Goal: Information Seeking & Learning: Learn about a topic

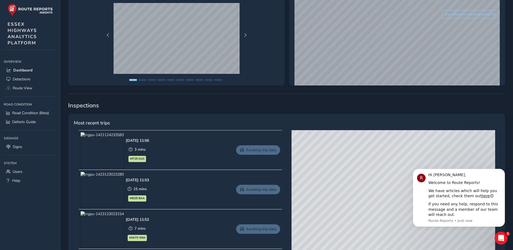
scroll to position [135, 0]
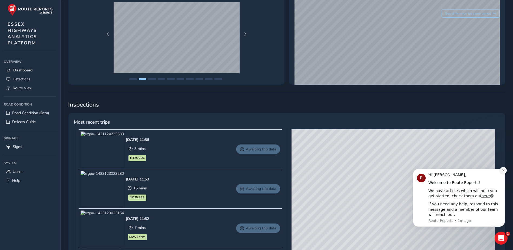
click at [501, 171] on button "Dismiss notification" at bounding box center [503, 170] width 7 height 7
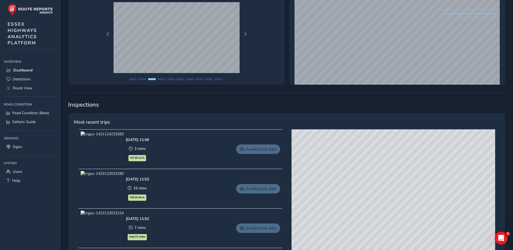
drag, startPoint x: 398, startPoint y: 203, endPoint x: 406, endPoint y: 141, distance: 62.5
click at [406, 141] on div "© Mapbox © OpenStreetMap Improve this map © Maxar" at bounding box center [394, 209] width 204 height 160
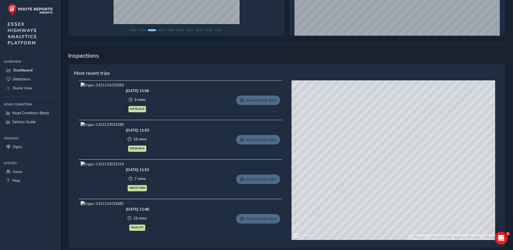
scroll to position [189, 0]
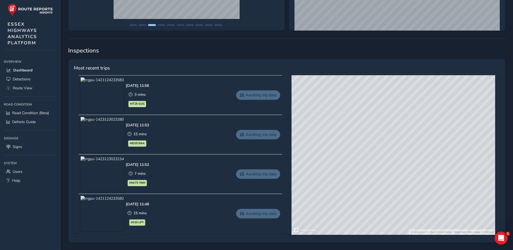
drag, startPoint x: 356, startPoint y: 124, endPoint x: 382, endPoint y: 175, distance: 57.6
click at [382, 175] on div "© Mapbox © OpenStreetMap Improve this map © Maxar" at bounding box center [394, 155] width 204 height 160
drag, startPoint x: 389, startPoint y: 141, endPoint x: 336, endPoint y: 166, distance: 58.6
click at [336, 166] on div "© Mapbox © OpenStreetMap Improve this map © Maxar" at bounding box center [394, 155] width 204 height 160
drag, startPoint x: 374, startPoint y: 130, endPoint x: 350, endPoint y: 217, distance: 90.5
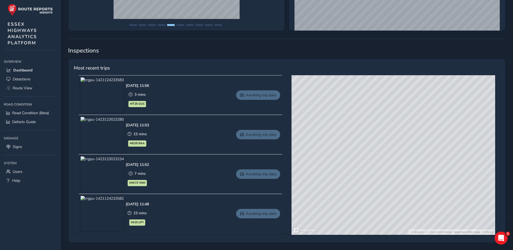
click at [350, 217] on div "© Mapbox © OpenStreetMap Improve this map © Maxar" at bounding box center [394, 155] width 204 height 160
drag, startPoint x: 335, startPoint y: 158, endPoint x: 373, endPoint y: 214, distance: 67.7
click at [373, 214] on div "© Mapbox © OpenStreetMap Improve this map © Maxar" at bounding box center [394, 155] width 204 height 160
drag, startPoint x: 407, startPoint y: 143, endPoint x: 400, endPoint y: 201, distance: 57.8
click at [400, 201] on div "© Mapbox © OpenStreetMap Improve this map © Maxar" at bounding box center [394, 155] width 204 height 160
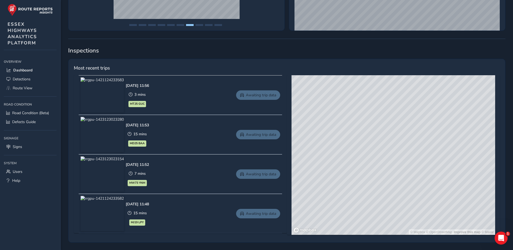
drag, startPoint x: 416, startPoint y: 135, endPoint x: 345, endPoint y: 176, distance: 81.8
click at [345, 176] on div "© Mapbox © OpenStreetMap Improve this map © Maxar" at bounding box center [394, 155] width 204 height 160
drag, startPoint x: 353, startPoint y: 138, endPoint x: 396, endPoint y: 124, distance: 45.8
click at [396, 124] on div "© Mapbox © OpenStreetMap Improve this map © Maxar" at bounding box center [394, 155] width 204 height 160
drag, startPoint x: 384, startPoint y: 162, endPoint x: 380, endPoint y: 112, distance: 49.6
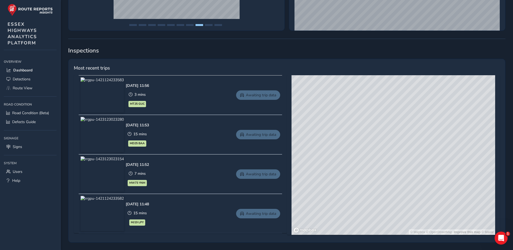
click at [380, 112] on div "© Mapbox © OpenStreetMap Improve this map © Maxar" at bounding box center [394, 155] width 204 height 160
drag, startPoint x: 406, startPoint y: 152, endPoint x: 355, endPoint y: 163, distance: 52.8
click at [355, 163] on div "© Mapbox © OpenStreetMap Improve this map © Maxar" at bounding box center [394, 155] width 204 height 160
drag, startPoint x: 442, startPoint y: 161, endPoint x: 362, endPoint y: 192, distance: 86.6
click at [362, 192] on div "© Mapbox © OpenStreetMap Improve this map © Maxar" at bounding box center [394, 155] width 204 height 160
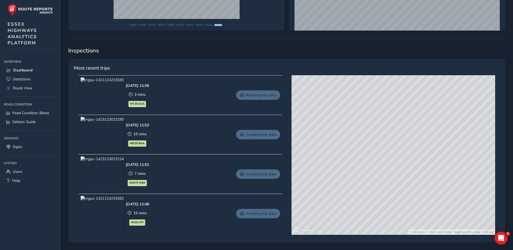
drag, startPoint x: 436, startPoint y: 121, endPoint x: 397, endPoint y: 179, distance: 70.3
click at [397, 179] on div "© Mapbox © OpenStreetMap Improve this map © Maxar" at bounding box center [394, 155] width 204 height 160
drag, startPoint x: 389, startPoint y: 133, endPoint x: 406, endPoint y: 187, distance: 56.2
click at [406, 187] on div "© Mapbox © OpenStreetMap Improve this map © Maxar" at bounding box center [394, 155] width 204 height 160
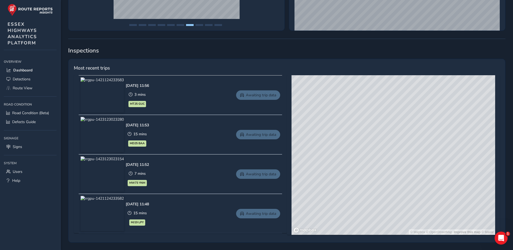
drag, startPoint x: 430, startPoint y: 119, endPoint x: 355, endPoint y: 189, distance: 103.4
click at [352, 191] on div "© Mapbox © OpenStreetMap Improve this map © Maxar" at bounding box center [394, 155] width 204 height 160
drag, startPoint x: 423, startPoint y: 146, endPoint x: 361, endPoint y: 195, distance: 78.6
click at [361, 195] on div "© Mapbox © OpenStreetMap Improve this map © Maxar" at bounding box center [394, 155] width 204 height 160
drag, startPoint x: 437, startPoint y: 117, endPoint x: 430, endPoint y: 176, distance: 58.7
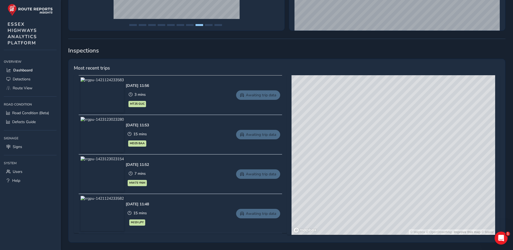
click at [428, 186] on div "© Mapbox © OpenStreetMap Improve this map © Maxar" at bounding box center [394, 155] width 204 height 160
drag, startPoint x: 418, startPoint y: 116, endPoint x: 420, endPoint y: 185, distance: 69.3
click at [420, 185] on div "© Mapbox © OpenStreetMap Improve this map © Maxar" at bounding box center [394, 155] width 204 height 160
drag, startPoint x: 420, startPoint y: 135, endPoint x: 412, endPoint y: 197, distance: 62.5
click at [412, 197] on div "© Mapbox © OpenStreetMap Improve this map © Maxar" at bounding box center [394, 155] width 204 height 160
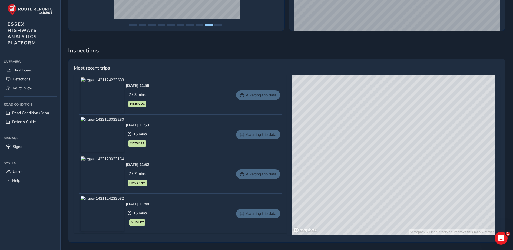
drag, startPoint x: 440, startPoint y: 119, endPoint x: 385, endPoint y: 192, distance: 90.9
click at [385, 192] on div "© Mapbox © OpenStreetMap Improve this map © Maxar" at bounding box center [394, 155] width 204 height 160
drag, startPoint x: 397, startPoint y: 144, endPoint x: 345, endPoint y: 206, distance: 81.1
click at [345, 206] on div "© Mapbox © OpenStreetMap Improve this map © Maxar" at bounding box center [394, 155] width 204 height 160
drag, startPoint x: 429, startPoint y: 115, endPoint x: 360, endPoint y: 177, distance: 92.8
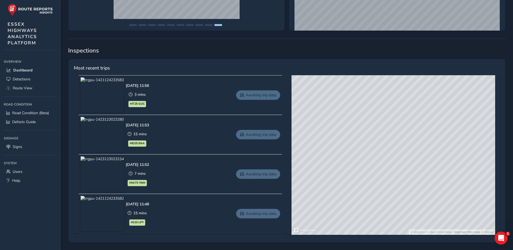
click at [360, 177] on div "© Mapbox © OpenStreetMap Improve this map © Maxar" at bounding box center [394, 155] width 204 height 160
drag, startPoint x: 390, startPoint y: 124, endPoint x: 379, endPoint y: 138, distance: 18.1
click at [379, 138] on div "© Mapbox © OpenStreetMap Improve this map © Maxar" at bounding box center [394, 155] width 204 height 160
drag, startPoint x: 396, startPoint y: 122, endPoint x: 363, endPoint y: 180, distance: 66.8
click at [363, 180] on div "© Mapbox © OpenStreetMap Improve this map © Maxar" at bounding box center [394, 155] width 204 height 160
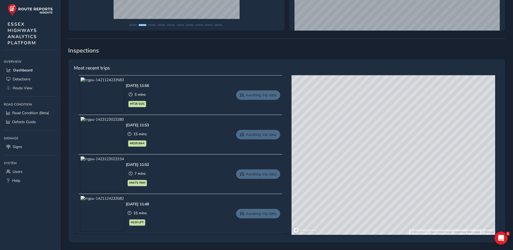
drag, startPoint x: 391, startPoint y: 136, endPoint x: 378, endPoint y: 183, distance: 48.3
click at [378, 183] on div "© Mapbox © OpenStreetMap Improve this map © Maxar" at bounding box center [394, 155] width 204 height 160
drag, startPoint x: 390, startPoint y: 126, endPoint x: 381, endPoint y: 172, distance: 47.2
click at [381, 172] on div "© Mapbox © OpenStreetMap Improve this map © Maxar" at bounding box center [394, 155] width 204 height 160
drag, startPoint x: 397, startPoint y: 166, endPoint x: 396, endPoint y: 181, distance: 14.1
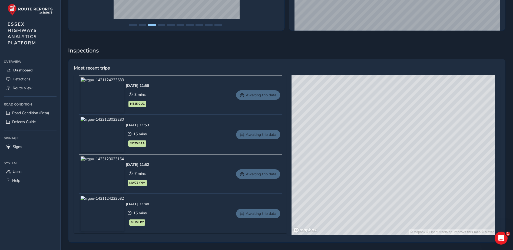
click at [396, 181] on div "© Mapbox © OpenStreetMap Improve this map © Maxar" at bounding box center [394, 155] width 204 height 160
drag, startPoint x: 398, startPoint y: 166, endPoint x: 396, endPoint y: 173, distance: 7.8
click at [396, 173] on div "© Mapbox © OpenStreetMap Improve this map © Maxar" at bounding box center [394, 155] width 204 height 160
drag, startPoint x: 387, startPoint y: 188, endPoint x: 391, endPoint y: 134, distance: 53.5
click at [391, 134] on div "© Mapbox © OpenStreetMap Improve this map © Maxar" at bounding box center [394, 155] width 204 height 160
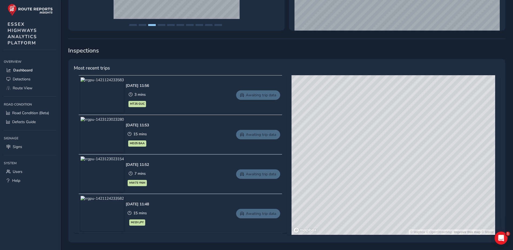
drag, startPoint x: 381, startPoint y: 179, endPoint x: 402, endPoint y: 143, distance: 42.0
click at [402, 143] on div "© Mapbox © OpenStreetMap Improve this map © Maxar" at bounding box center [394, 155] width 204 height 160
drag, startPoint x: 384, startPoint y: 182, endPoint x: 402, endPoint y: 123, distance: 61.5
click at [402, 123] on div "© Mapbox © OpenStreetMap Improve this map © Maxar" at bounding box center [394, 155] width 204 height 160
drag, startPoint x: 363, startPoint y: 184, endPoint x: 404, endPoint y: 146, distance: 55.7
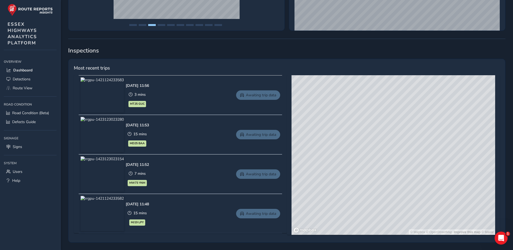
click at [404, 146] on div "© Mapbox © OpenStreetMap Improve this map © Maxar" at bounding box center [394, 155] width 204 height 160
drag, startPoint x: 403, startPoint y: 145, endPoint x: 408, endPoint y: 129, distance: 17.0
click at [408, 129] on div "© Mapbox © OpenStreetMap Improve this map © Maxar" at bounding box center [394, 155] width 204 height 160
click at [381, 157] on div "© Mapbox © OpenStreetMap Improve this map © Maxar" at bounding box center [394, 155] width 204 height 160
drag, startPoint x: 381, startPoint y: 157, endPoint x: 400, endPoint y: 156, distance: 19.2
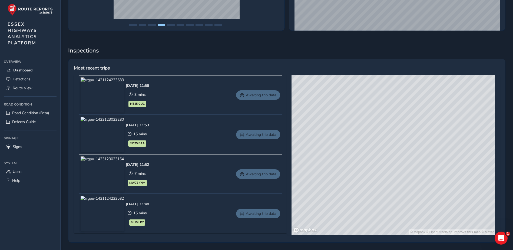
click at [400, 156] on div "© Mapbox © OpenStreetMap Improve this map © Maxar" at bounding box center [394, 155] width 204 height 160
drag, startPoint x: 387, startPoint y: 157, endPoint x: 395, endPoint y: 138, distance: 20.3
click at [395, 138] on div "© Mapbox © OpenStreetMap Improve this map © Maxar" at bounding box center [394, 155] width 204 height 160
drag, startPoint x: 370, startPoint y: 197, endPoint x: 410, endPoint y: 146, distance: 64.2
click at [410, 146] on div "© Mapbox © OpenStreetMap Improve this map © Maxar" at bounding box center [394, 155] width 204 height 160
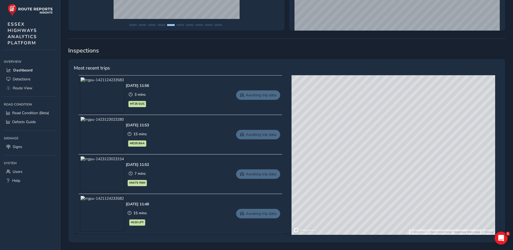
drag, startPoint x: 373, startPoint y: 209, endPoint x: 370, endPoint y: 152, distance: 57.7
click at [370, 153] on div "© Mapbox © OpenStreetMap Improve this map © Maxar" at bounding box center [394, 155] width 204 height 160
drag, startPoint x: 364, startPoint y: 202, endPoint x: 376, endPoint y: 142, distance: 61.7
click at [376, 142] on div "© Mapbox © OpenStreetMap Improve this map © Maxar" at bounding box center [394, 155] width 204 height 160
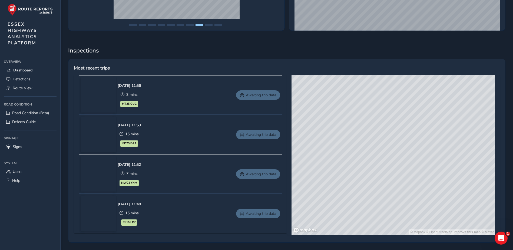
drag, startPoint x: 404, startPoint y: 136, endPoint x: 372, endPoint y: 172, distance: 48.5
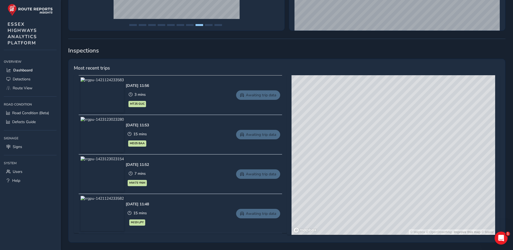
click at [372, 172] on div "© Mapbox © OpenStreetMap Improve this map © Maxar" at bounding box center [394, 155] width 204 height 160
drag, startPoint x: 367, startPoint y: 162, endPoint x: 356, endPoint y: 140, distance: 24.2
click at [356, 140] on div "© Mapbox © OpenStreetMap Improve this map © Maxar" at bounding box center [394, 155] width 204 height 160
drag, startPoint x: 354, startPoint y: 144, endPoint x: 348, endPoint y: 137, distance: 9.0
click at [348, 137] on div "© Mapbox © OpenStreetMap Improve this map © Maxar" at bounding box center [394, 155] width 204 height 160
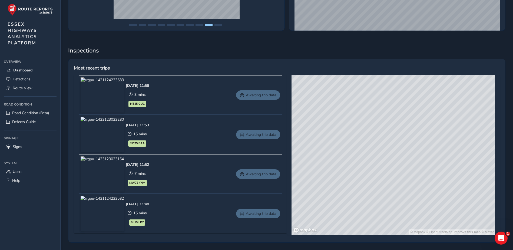
drag, startPoint x: 324, startPoint y: 113, endPoint x: 405, endPoint y: 171, distance: 99.6
click at [405, 171] on div "© Mapbox © OpenStreetMap Improve this map © Maxar" at bounding box center [394, 155] width 204 height 160
drag, startPoint x: 363, startPoint y: 136, endPoint x: 392, endPoint y: 178, distance: 51.1
click at [392, 178] on div "© Mapbox © OpenStreetMap Improve this map © Maxar" at bounding box center [394, 155] width 204 height 160
drag, startPoint x: 353, startPoint y: 135, endPoint x: 376, endPoint y: 164, distance: 36.6
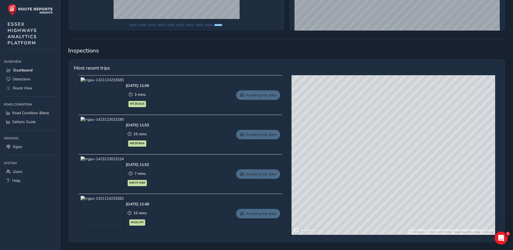
click at [376, 164] on div "© Mapbox © OpenStreetMap Improve this map © Maxar" at bounding box center [394, 155] width 204 height 160
drag, startPoint x: 358, startPoint y: 139, endPoint x: 424, endPoint y: 169, distance: 72.2
click at [424, 169] on div "© Mapbox © OpenStreetMap Improve this map © Maxar" at bounding box center [394, 155] width 204 height 160
drag, startPoint x: 387, startPoint y: 142, endPoint x: 439, endPoint y: 202, distance: 79.5
click at [439, 202] on div "© Mapbox © OpenStreetMap Improve this map © Maxar" at bounding box center [394, 155] width 204 height 160
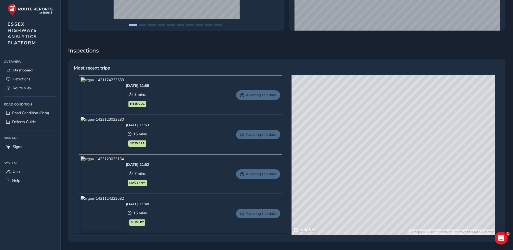
drag, startPoint x: 384, startPoint y: 132, endPoint x: 422, endPoint y: 188, distance: 68.1
click at [422, 188] on div "© Mapbox © OpenStreetMap Improve this map © Maxar" at bounding box center [394, 155] width 204 height 160
drag, startPoint x: 369, startPoint y: 138, endPoint x: 411, endPoint y: 197, distance: 72.5
click at [411, 197] on div "© Mapbox © OpenStreetMap Improve this map © Maxar" at bounding box center [394, 155] width 204 height 160
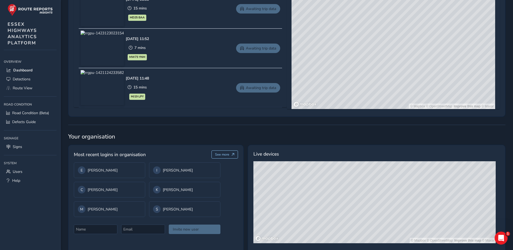
scroll to position [325, 0]
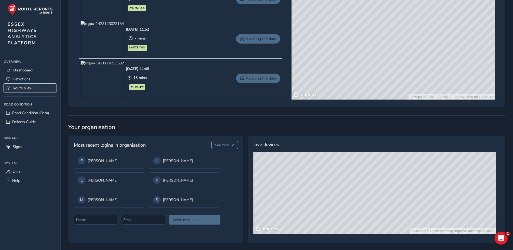
click at [22, 87] on span "Route View" at bounding box center [23, 88] width 20 height 5
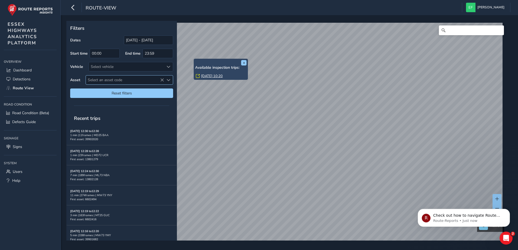
click at [136, 80] on span "Select an asset code" at bounding box center [125, 80] width 78 height 9
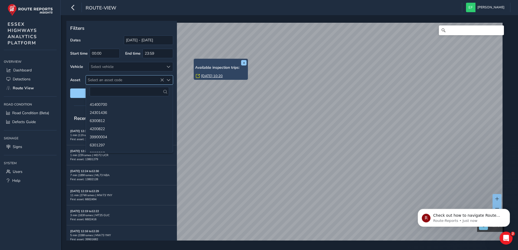
click at [136, 80] on span "Select an asset code" at bounding box center [125, 80] width 78 height 9
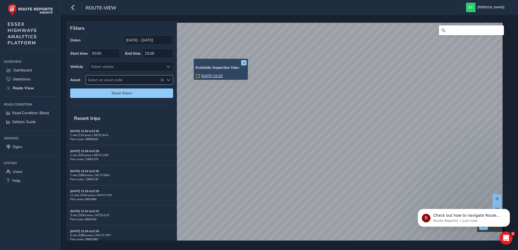
click at [111, 80] on span "Select an asset code" at bounding box center [125, 80] width 78 height 9
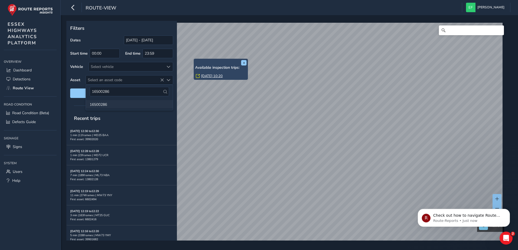
type input "16500286"
click at [118, 105] on li "16500286" at bounding box center [129, 104] width 87 height 8
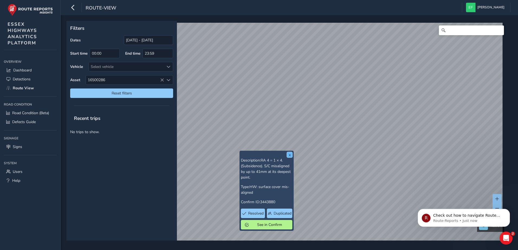
click at [291, 155] on button "x" at bounding box center [289, 154] width 5 height 5
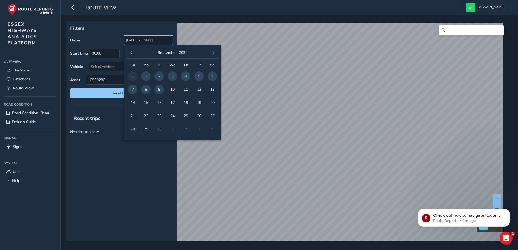
click at [140, 38] on input "[DATE] - [DATE]" at bounding box center [148, 39] width 49 height 9
click at [131, 53] on span "button" at bounding box center [132, 53] width 4 height 4
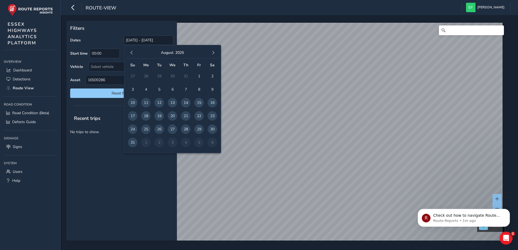
click at [131, 53] on span "button" at bounding box center [132, 53] width 4 height 4
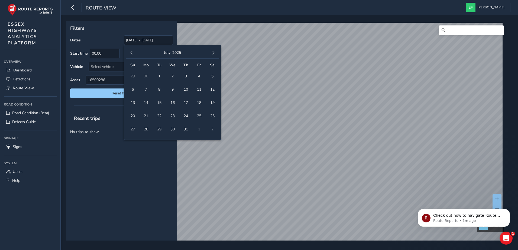
click at [131, 53] on span "button" at bounding box center [132, 53] width 4 height 4
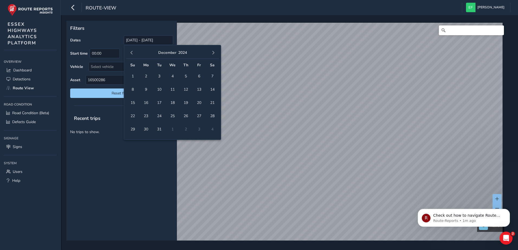
click at [131, 53] on span "button" at bounding box center [132, 53] width 4 height 4
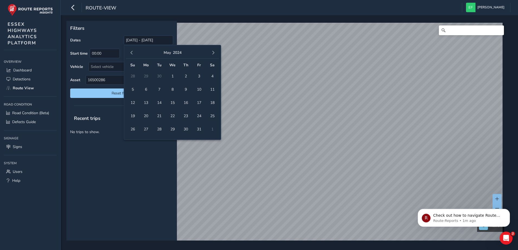
click at [131, 53] on span "button" at bounding box center [132, 53] width 4 height 4
click at [134, 90] on span "3" at bounding box center [132, 89] width 9 height 9
click at [173, 32] on div "Filters Dates [DATE] Start time 00:00 End time 23:59 Vehicle Select vehicle Ass…" at bounding box center [121, 61] width 110 height 81
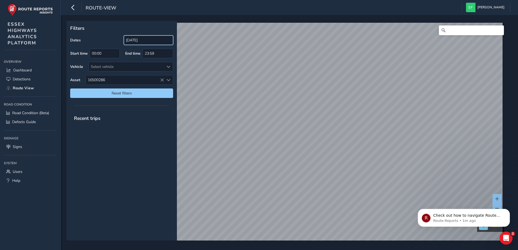
click at [137, 41] on input "[DATE]" at bounding box center [148, 39] width 49 height 9
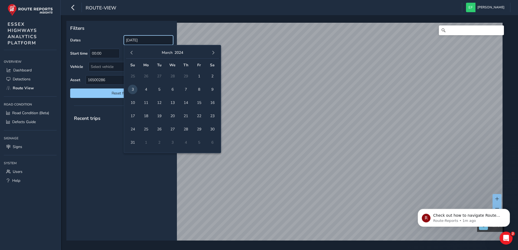
drag, startPoint x: 151, startPoint y: 41, endPoint x: 103, endPoint y: 39, distance: 47.4
click at [103, 39] on div "Dates [DATE]" at bounding box center [121, 39] width 103 height 9
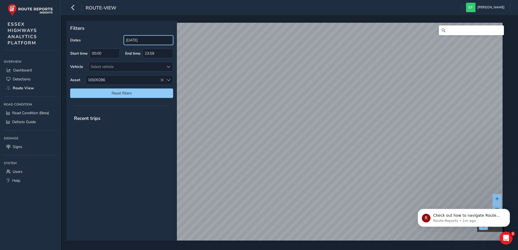
drag, startPoint x: 103, startPoint y: 39, endPoint x: 153, endPoint y: 39, distance: 49.5
click at [153, 39] on input "[DATE]" at bounding box center [148, 39] width 49 height 9
click at [136, 39] on input "[DATE]" at bounding box center [148, 39] width 49 height 9
click at [139, 40] on input "[DATE]" at bounding box center [148, 39] width 49 height 9
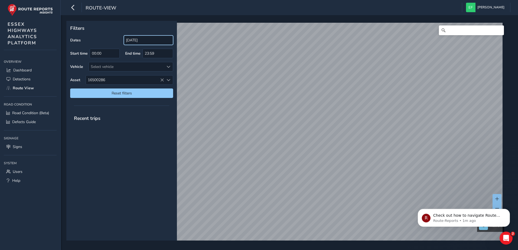
click at [140, 37] on input "[DATE]" at bounding box center [148, 39] width 49 height 9
click at [141, 38] on input "[DATE]" at bounding box center [148, 39] width 49 height 9
drag, startPoint x: 141, startPoint y: 38, endPoint x: 126, endPoint y: 40, distance: 14.7
click at [126, 40] on input "[DATE]" at bounding box center [148, 39] width 49 height 9
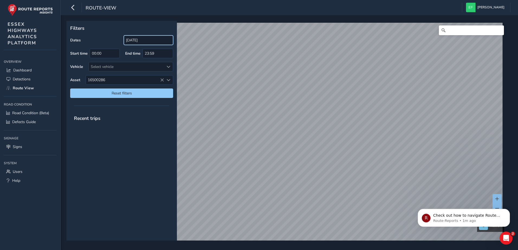
click at [143, 39] on input "[DATE]" at bounding box center [148, 39] width 49 height 9
click at [149, 39] on input "[DATE]" at bounding box center [148, 39] width 49 height 9
click at [140, 39] on input "[DATE]" at bounding box center [148, 39] width 49 height 9
click at [121, 119] on div "Recent trips" at bounding box center [121, 118] width 110 height 14
click at [137, 38] on input "[DATE]" at bounding box center [148, 39] width 49 height 9
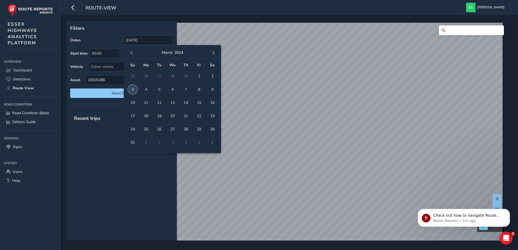
click at [137, 91] on span "3" at bounding box center [132, 89] width 9 height 9
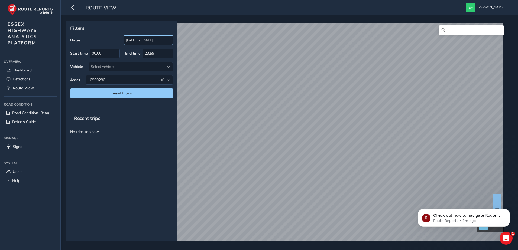
click at [155, 37] on input "[DATE] - [DATE]" at bounding box center [148, 39] width 49 height 9
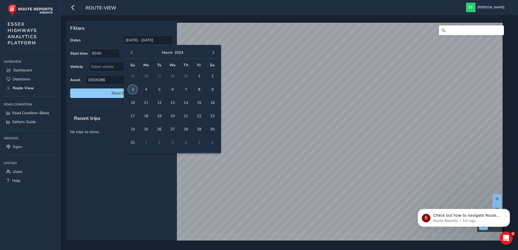
click at [130, 89] on span "3" at bounding box center [132, 89] width 9 height 9
click at [214, 52] on span "button" at bounding box center [213, 53] width 4 height 4
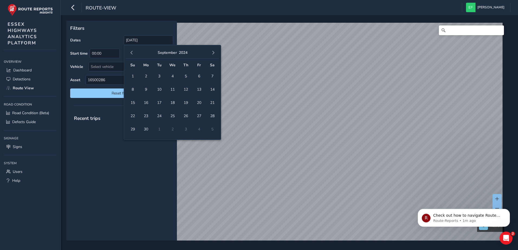
click at [214, 52] on span "button" at bounding box center [213, 53] width 4 height 4
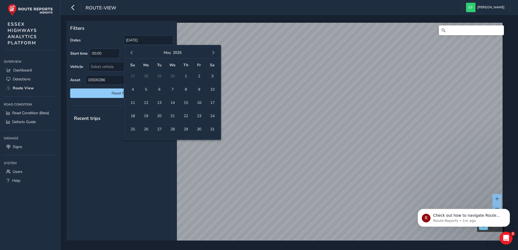
click at [214, 52] on span "button" at bounding box center [213, 53] width 4 height 4
click at [183, 87] on span "12" at bounding box center [185, 89] width 9 height 9
type input "[DATE] - [DATE]"
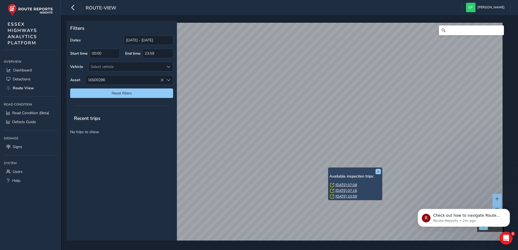
click at [328, 169] on div "x Available inspection trips: [DATE] 07:08 [DATE] 07:16 [DATE] 10:59" at bounding box center [355, 184] width 54 height 33
click at [343, 185] on link "[DATE] 07:08" at bounding box center [346, 185] width 22 height 5
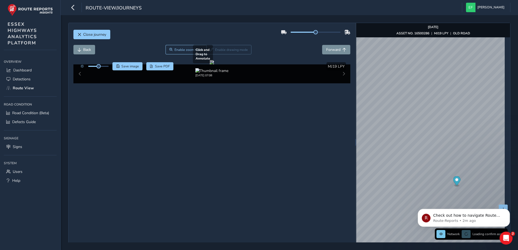
drag, startPoint x: 211, startPoint y: 156, endPoint x: 319, endPoint y: 156, distance: 108.0
click at [214, 64] on div at bounding box center [211, 62] width 4 height 4
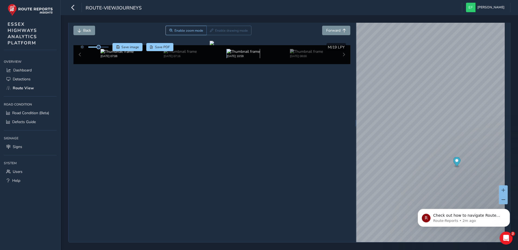
click at [237, 54] on img at bounding box center [243, 51] width 33 height 5
click at [296, 54] on img at bounding box center [306, 51] width 33 height 5
click at [152, 54] on img at bounding box center [167, 51] width 33 height 5
click at [158, 58] on div "[DATE] 07:16" at bounding box center [180, 53] width 63 height 9
click at [229, 54] on img at bounding box center [243, 51] width 33 height 5
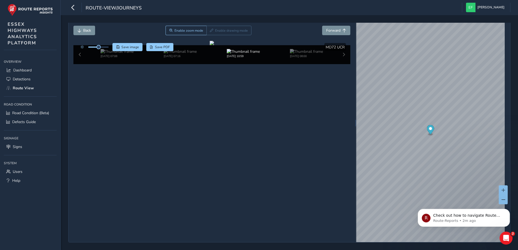
click at [339, 64] on div "[DATE] 07:08 [DATE] 07:16 [DATE] 10:59 [DATE] 08:00" at bounding box center [211, 54] width 277 height 19
click at [293, 54] on img at bounding box center [306, 51] width 33 height 5
click at [341, 64] on div "[DATE] 07:08 [DATE] 07:16 [DATE] 10:59 [DATE] 08:00" at bounding box center [211, 54] width 277 height 19
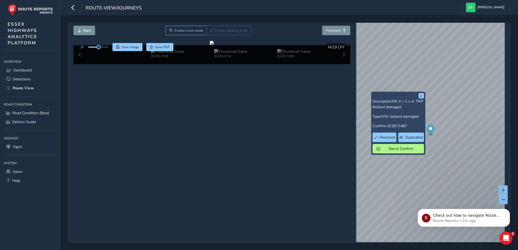
click at [371, 92] on div "x Description: RA 4 = 1 × 4. TMP Bollard damaged. Type: HW: bollard damaged Con…" at bounding box center [398, 123] width 54 height 63
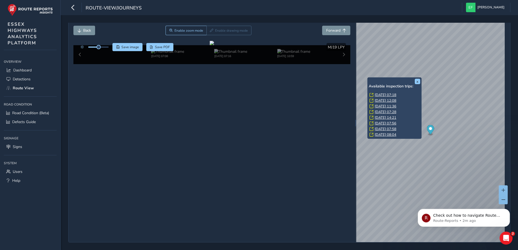
click at [368, 78] on div "x Available inspection trips: [GEOGRAPHIC_DATA][DATE] 07:18 [DATE] 12:08 [DATE]…" at bounding box center [394, 107] width 54 height 61
click at [377, 96] on link "[DATE] 07:18" at bounding box center [385, 95] width 22 height 5
click at [368, 78] on div "x Available inspection trips: [GEOGRAPHIC_DATA][DATE] 07:18 [DATE] 12:08 [DATE]…" at bounding box center [394, 107] width 54 height 61
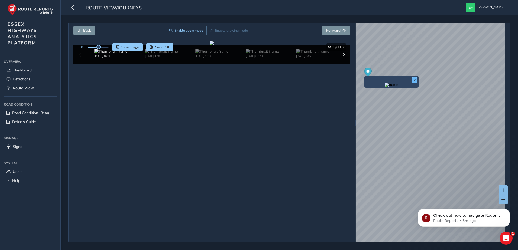
click at [413, 80] on button "x" at bounding box center [413, 79] width 5 height 5
click at [366, 89] on div "x" at bounding box center [392, 94] width 54 height 12
click at [385, 99] on img "Preview frame" at bounding box center [392, 97] width 14 height 4
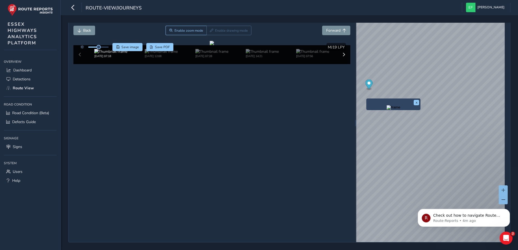
click at [367, 99] on div "x" at bounding box center [393, 105] width 54 height 12
click at [386, 110] on img "Preview frame" at bounding box center [393, 107] width 14 height 4
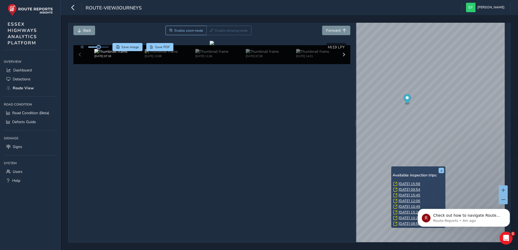
click at [404, 184] on link "[DATE] 15:58" at bounding box center [409, 184] width 22 height 5
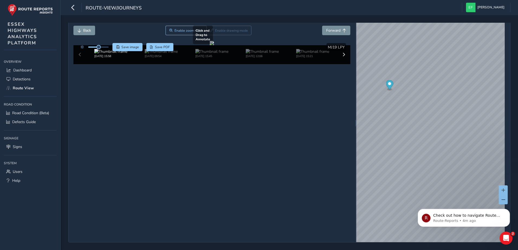
drag, startPoint x: 145, startPoint y: 150, endPoint x: 149, endPoint y: 178, distance: 28.9
click at [209, 45] on div at bounding box center [211, 43] width 4 height 4
click at [151, 54] on img at bounding box center [161, 51] width 33 height 5
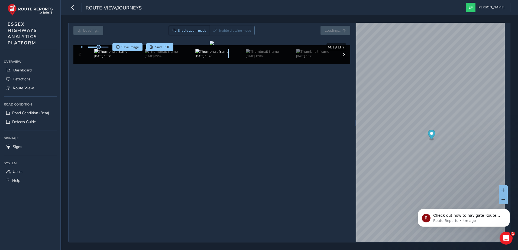
click at [209, 54] on img at bounding box center [211, 51] width 33 height 5
click at [253, 54] on img at bounding box center [261, 51] width 33 height 5
click at [269, 54] on img at bounding box center [261, 51] width 33 height 5
click at [237, 58] on div "[DATE] 15:58 [DATE] 09:54 [DATE] 15:45 [DATE] 12:06 [DATE] 15:21 [DATE] 10:23 […" at bounding box center [111, 53] width 252 height 9
click at [262, 54] on img at bounding box center [261, 51] width 33 height 5
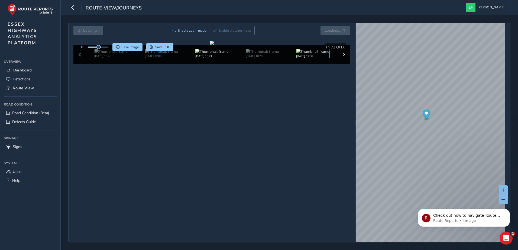
click at [299, 54] on img at bounding box center [312, 51] width 33 height 5
click at [342, 57] on span at bounding box center [344, 55] width 4 height 4
click at [310, 54] on img at bounding box center [312, 51] width 33 height 5
click at [301, 54] on img at bounding box center [312, 51] width 33 height 5
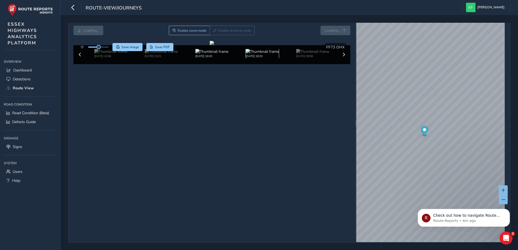
click at [263, 54] on img at bounding box center [261, 51] width 33 height 5
click at [147, 54] on img at bounding box center [161, 51] width 33 height 5
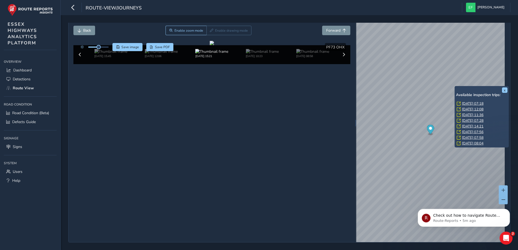
click at [454, 87] on div "x Available inspection trips: [GEOGRAPHIC_DATA][DATE] 07:18 [DATE] 12:08 [DATE]…" at bounding box center [481, 116] width 54 height 61
click at [466, 104] on link "[DATE] 07:18" at bounding box center [472, 103] width 22 height 5
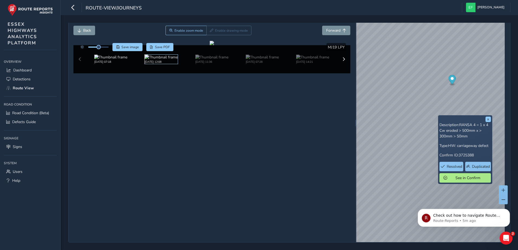
click at [157, 60] on img at bounding box center [161, 57] width 33 height 5
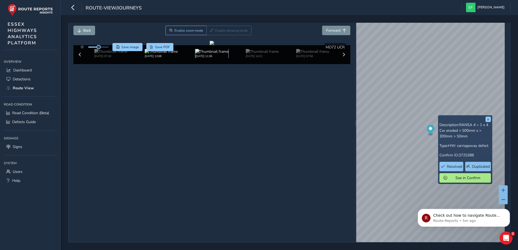
click at [208, 54] on img at bounding box center [211, 51] width 33 height 5
click at [260, 54] on img at bounding box center [261, 51] width 33 height 5
click at [306, 54] on img at bounding box center [312, 51] width 33 height 5
click at [342, 57] on span at bounding box center [344, 55] width 4 height 4
click at [301, 54] on img at bounding box center [312, 51] width 33 height 5
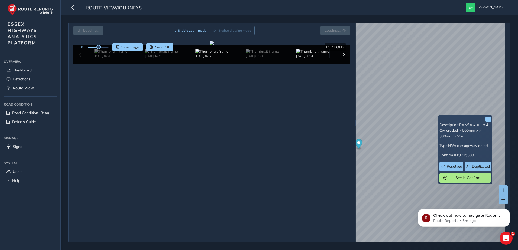
click at [303, 54] on img at bounding box center [312, 51] width 33 height 5
click at [79, 28] on button "Back" at bounding box center [84, 30] width 22 height 9
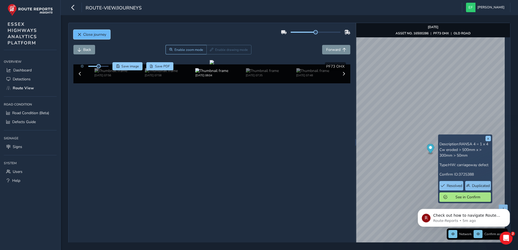
click at [90, 36] on span "Close journey" at bounding box center [94, 34] width 23 height 5
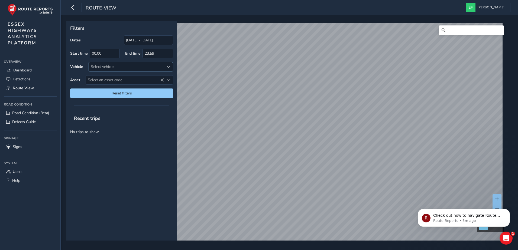
click at [105, 67] on div "Select vehicle" at bounding box center [126, 66] width 75 height 9
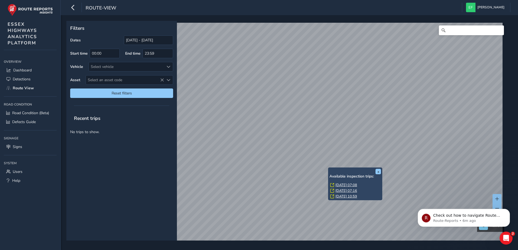
click at [339, 185] on link "[DATE] 07:08" at bounding box center [346, 185] width 22 height 5
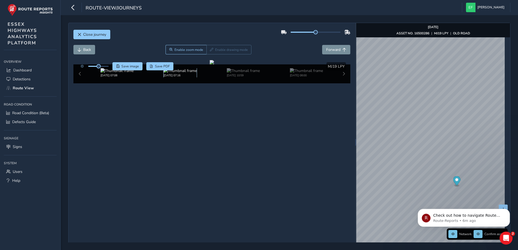
click at [186, 73] on img at bounding box center [179, 70] width 33 height 5
click at [220, 77] on div "[DATE] 10:59" at bounding box center [243, 72] width 63 height 9
click at [239, 73] on img at bounding box center [243, 70] width 33 height 5
click at [276, 77] on div "[DATE] 08:00" at bounding box center [306, 72] width 63 height 9
click at [302, 73] on img at bounding box center [306, 70] width 33 height 5
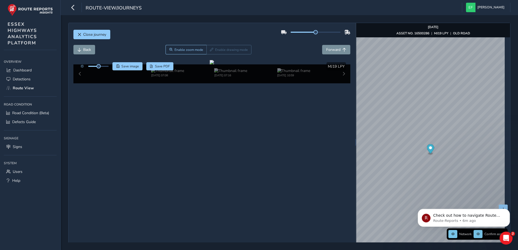
click at [341, 83] on div "[DATE] 07:08 [DATE] 07:16 [DATE] 10:59 [DATE] 08:00" at bounding box center [211, 73] width 277 height 19
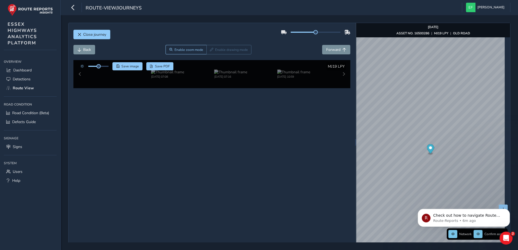
click at [339, 83] on div "[DATE] 07:08 [DATE] 07:16 [DATE] 10:59 [DATE] 08:00" at bounding box center [211, 73] width 277 height 19
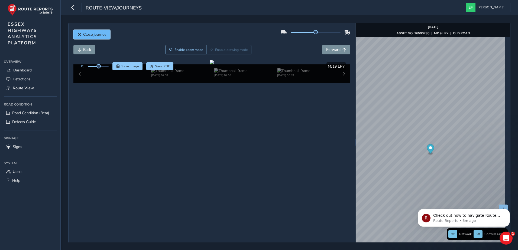
click at [88, 35] on span "Close journey" at bounding box center [94, 34] width 23 height 5
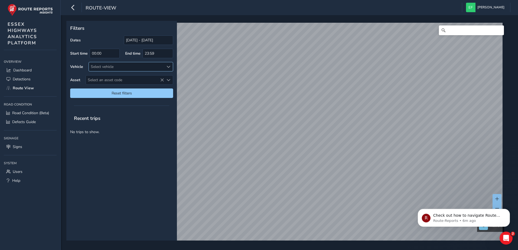
click at [96, 64] on div "Select vehicle" at bounding box center [126, 66] width 75 height 9
type input "md"
click at [113, 94] on span "MD72 UCR" at bounding box center [109, 91] width 19 height 5
click at [127, 131] on p "No trips to show." at bounding box center [121, 131] width 110 height 13
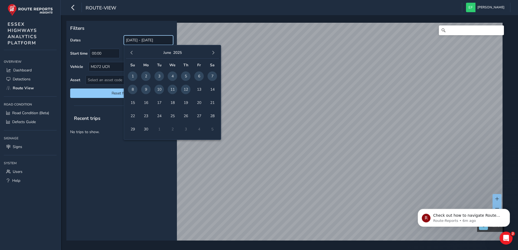
click at [159, 39] on input "[DATE] - [DATE]" at bounding box center [148, 39] width 49 height 9
click at [212, 51] on span "button" at bounding box center [213, 53] width 4 height 4
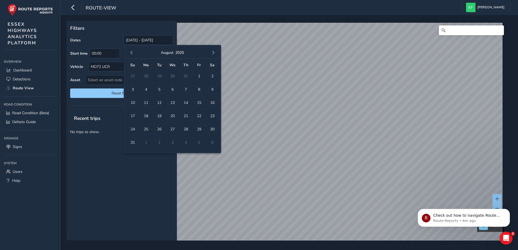
click at [212, 51] on span "button" at bounding box center [213, 53] width 4 height 4
click at [131, 53] on span "button" at bounding box center [132, 53] width 4 height 4
click at [196, 130] on span "29" at bounding box center [198, 129] width 9 height 9
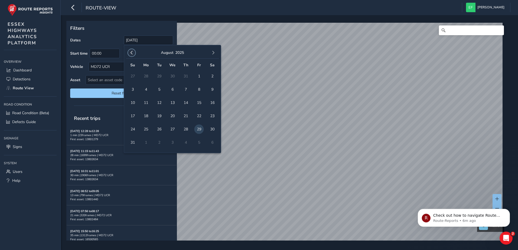
click at [130, 51] on span "button" at bounding box center [132, 53] width 4 height 4
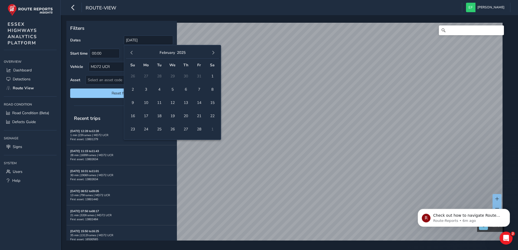
click at [130, 51] on span "button" at bounding box center [132, 53] width 4 height 4
click at [131, 88] on span "6" at bounding box center [132, 89] width 9 height 9
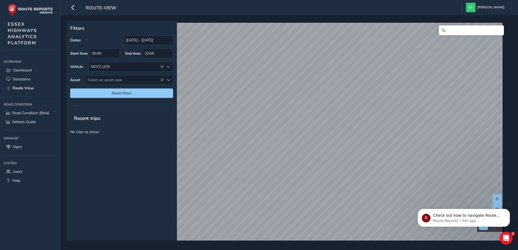
click at [126, 128] on p "No trips to show." at bounding box center [121, 131] width 110 height 13
click at [132, 93] on span "Reset filters" at bounding box center [121, 93] width 95 height 5
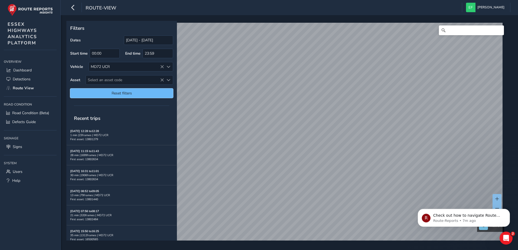
type input "[DATE] - [DATE]"
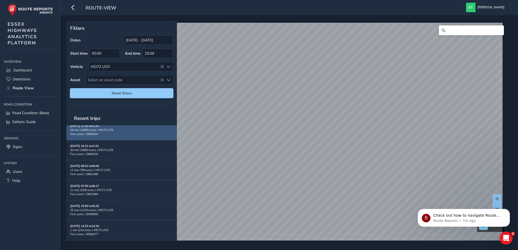
scroll to position [27, 0]
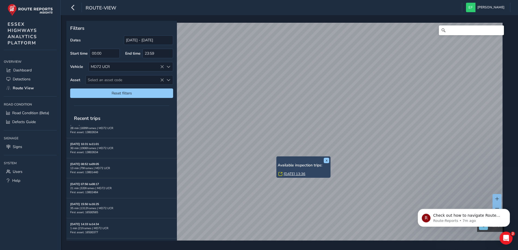
click at [288, 174] on link "[DATE] 13:36" at bounding box center [294, 174] width 22 height 5
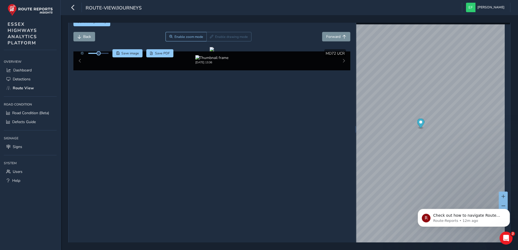
scroll to position [19, 0]
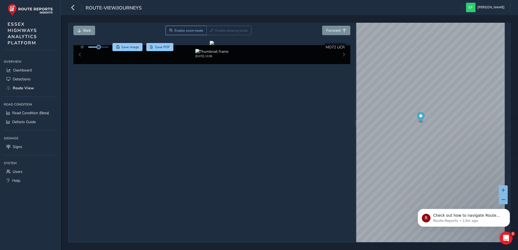
click at [341, 64] on div "[DATE] 13:36" at bounding box center [211, 54] width 277 height 19
click at [339, 64] on div "[DATE] 13:36" at bounding box center [211, 54] width 277 height 19
click at [78, 64] on div "[DATE] 13:36" at bounding box center [211, 54] width 277 height 19
click at [79, 27] on button "Back" at bounding box center [84, 30] width 22 height 9
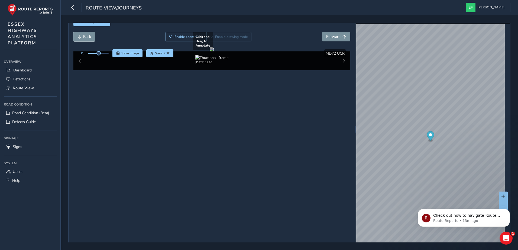
scroll to position [19, 0]
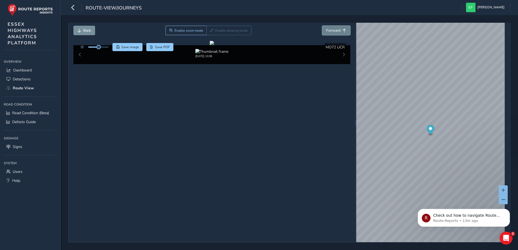
click at [328, 31] on span "Forward" at bounding box center [333, 30] width 14 height 5
click at [82, 30] on button "Back" at bounding box center [84, 30] width 22 height 9
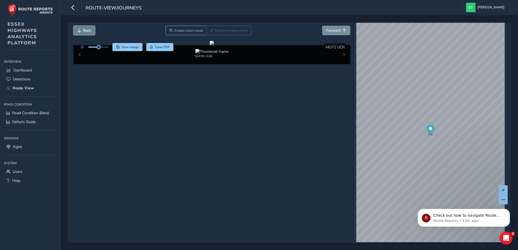
click at [82, 30] on button "Back" at bounding box center [84, 30] width 22 height 9
click at [129, 58] on div "[DATE] 13:36" at bounding box center [212, 53] width 252 height 9
